Goal: Transaction & Acquisition: Download file/media

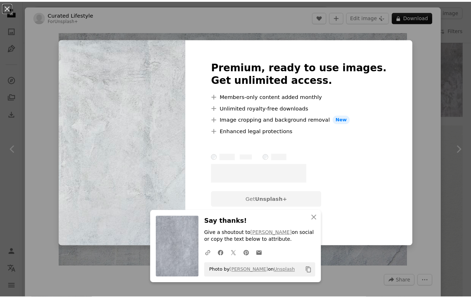
scroll to position [722, 0]
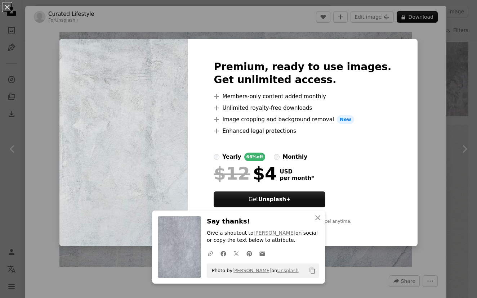
click at [415, 67] on div "An X shape An X shape Close Say thanks! Give a shoutout to [PERSON_NAME] on soc…" at bounding box center [238, 149] width 477 height 298
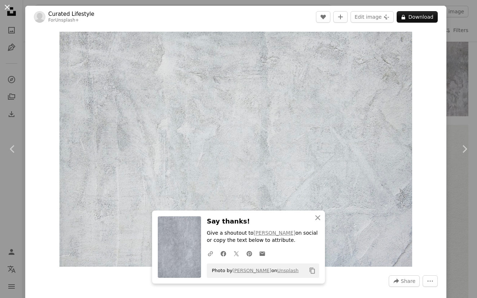
click at [5, 8] on button "An X shape" at bounding box center [7, 7] width 9 height 9
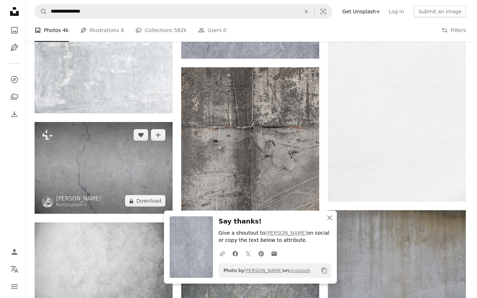
scroll to position [980, 0]
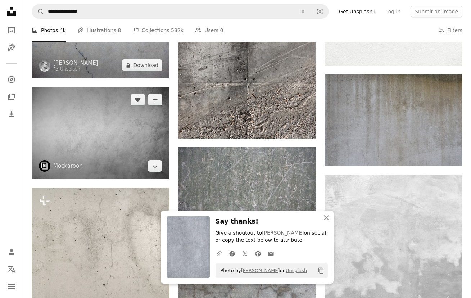
click at [145, 140] on img at bounding box center [101, 133] width 138 height 92
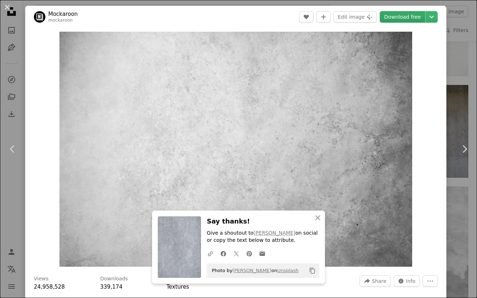
click at [389, 18] on link "Download free" at bounding box center [401, 17] width 45 height 12
